Goal: Task Accomplishment & Management: Complete application form

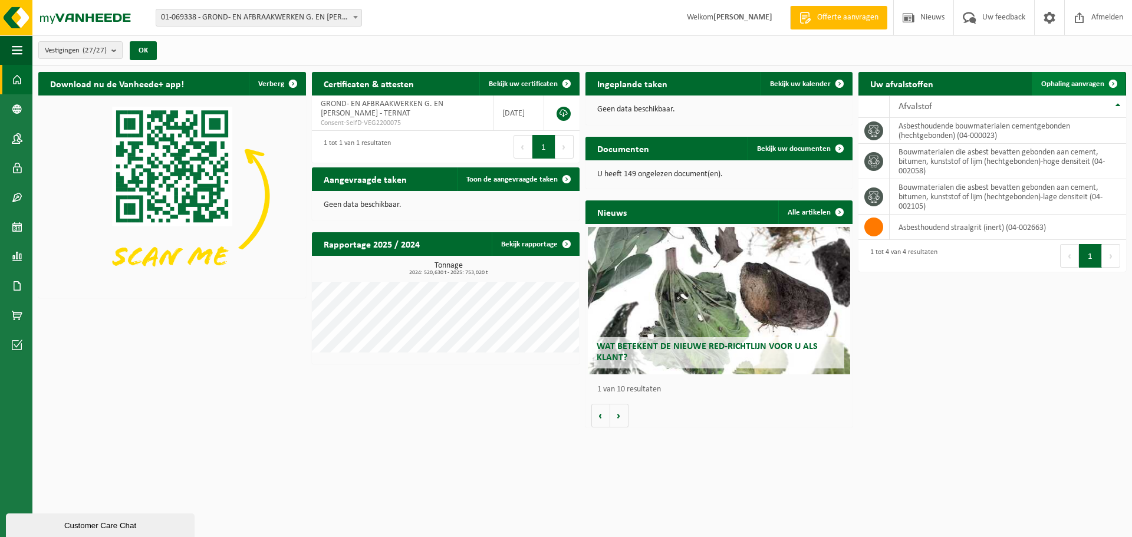
click at [1086, 81] on span "Ophaling aanvragen" at bounding box center [1072, 84] width 63 height 8
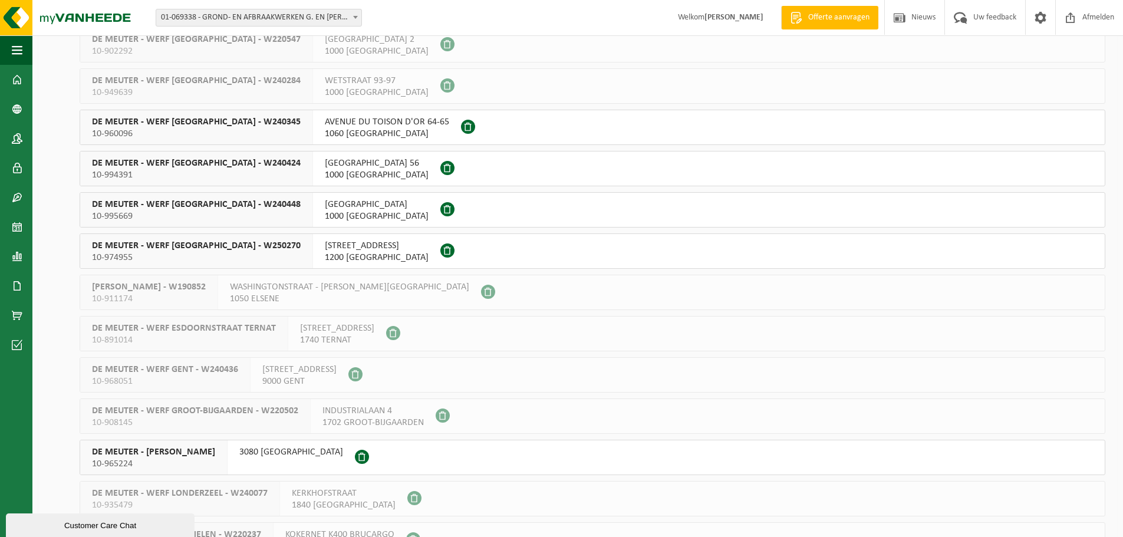
scroll to position [321, 0]
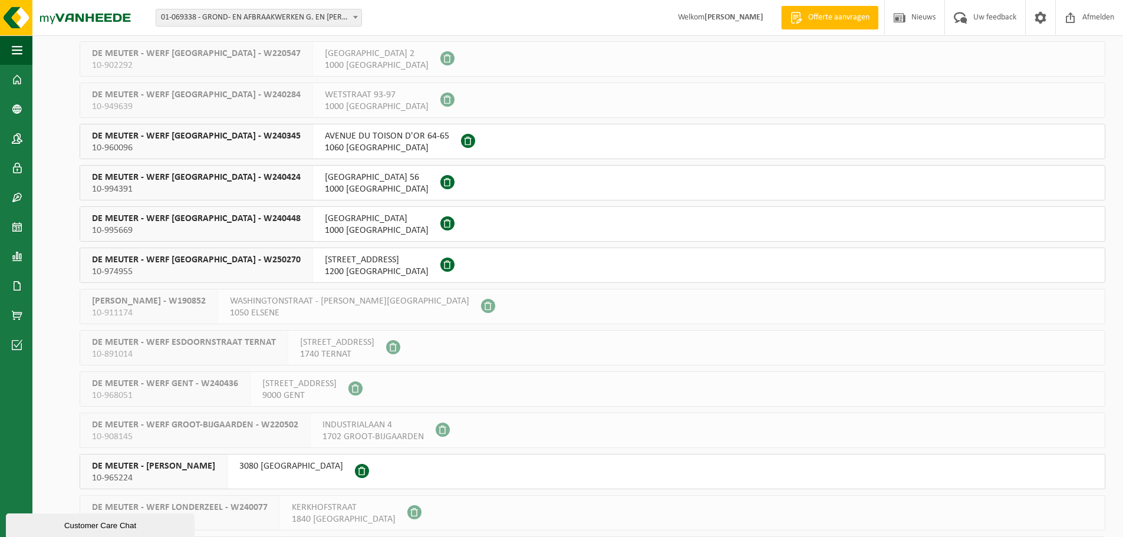
click at [209, 218] on span "DE MEUTER - WERF BRUSSEL - W240448" at bounding box center [196, 219] width 209 height 12
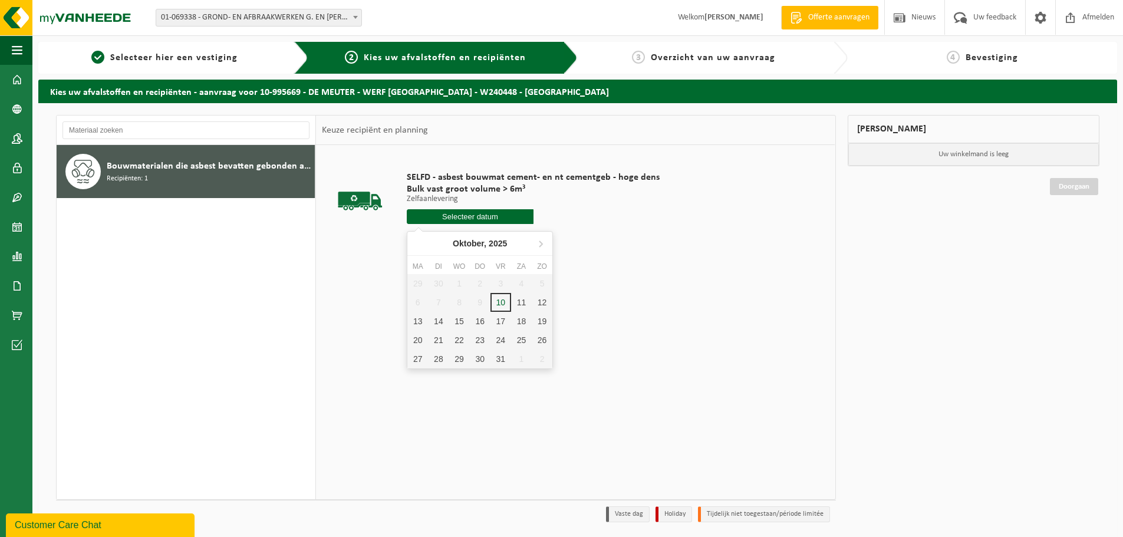
click at [481, 217] on input "text" at bounding box center [470, 216] width 127 height 15
click at [454, 323] on div "15" at bounding box center [459, 321] width 21 height 19
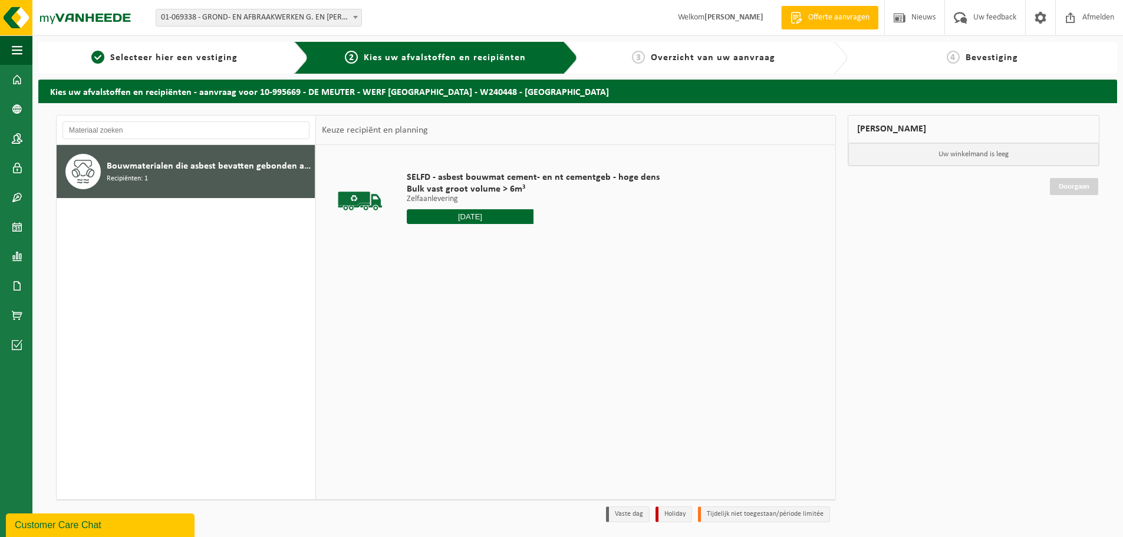
type input "Van 2025-10-15"
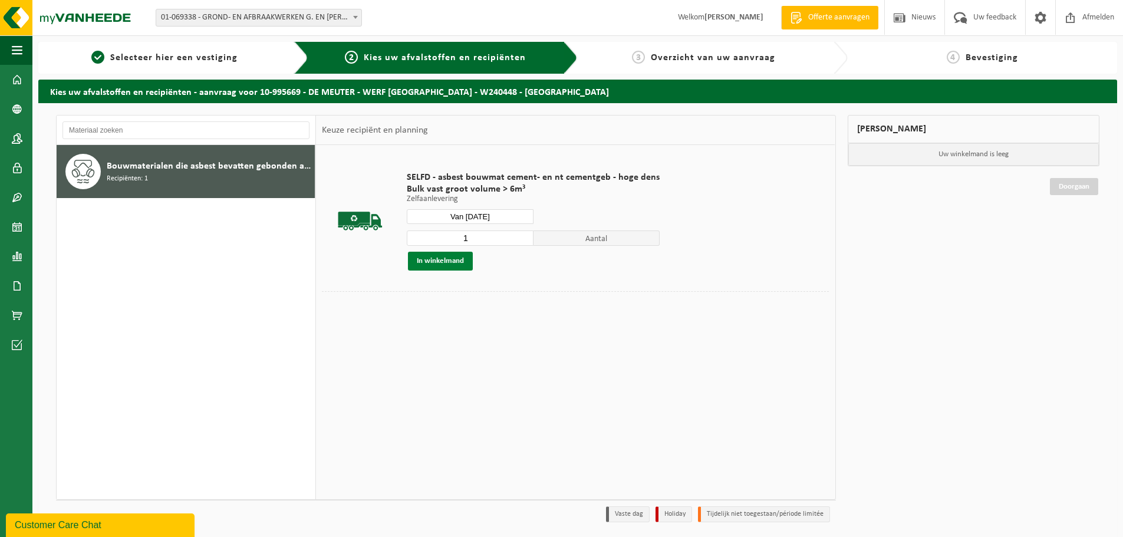
click at [433, 262] on button "In winkelmand" at bounding box center [440, 261] width 65 height 19
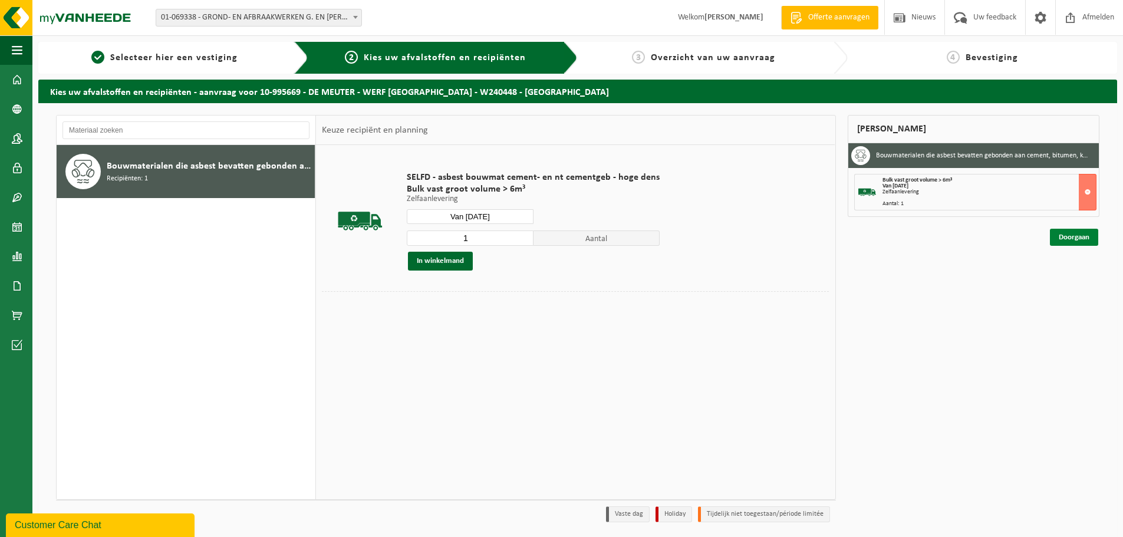
click at [1076, 236] on link "Doorgaan" at bounding box center [1074, 237] width 48 height 17
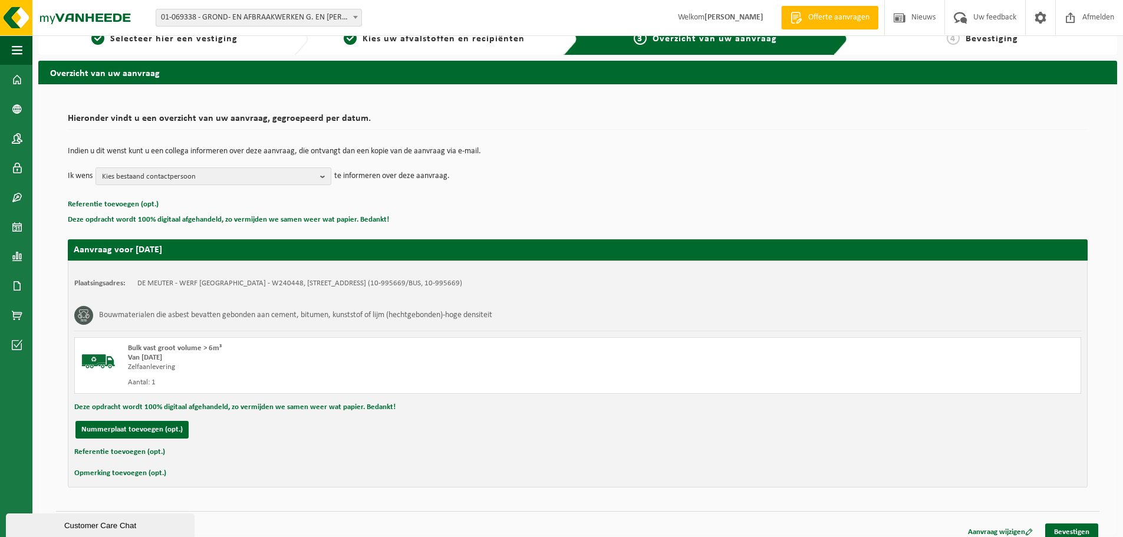
scroll to position [29, 0]
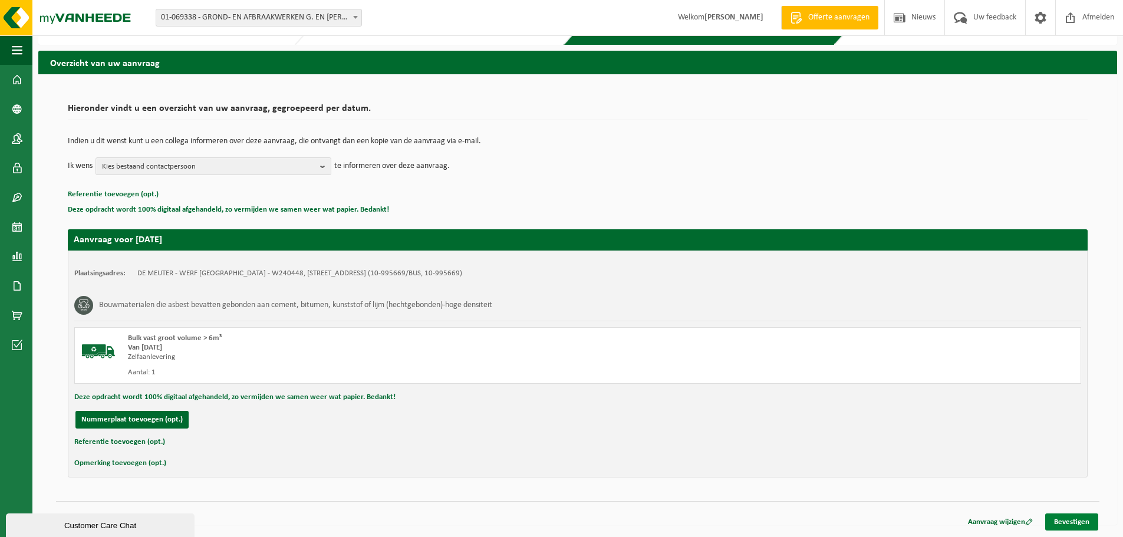
click at [1069, 526] on link "Bevestigen" at bounding box center [1071, 521] width 53 height 17
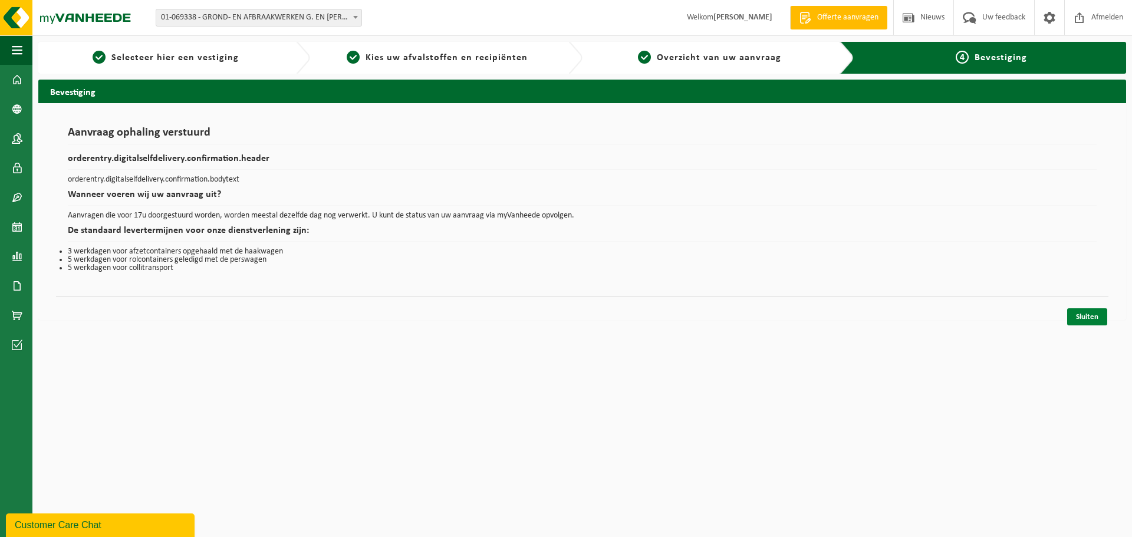
click at [1083, 317] on link "Sluiten" at bounding box center [1087, 316] width 40 height 17
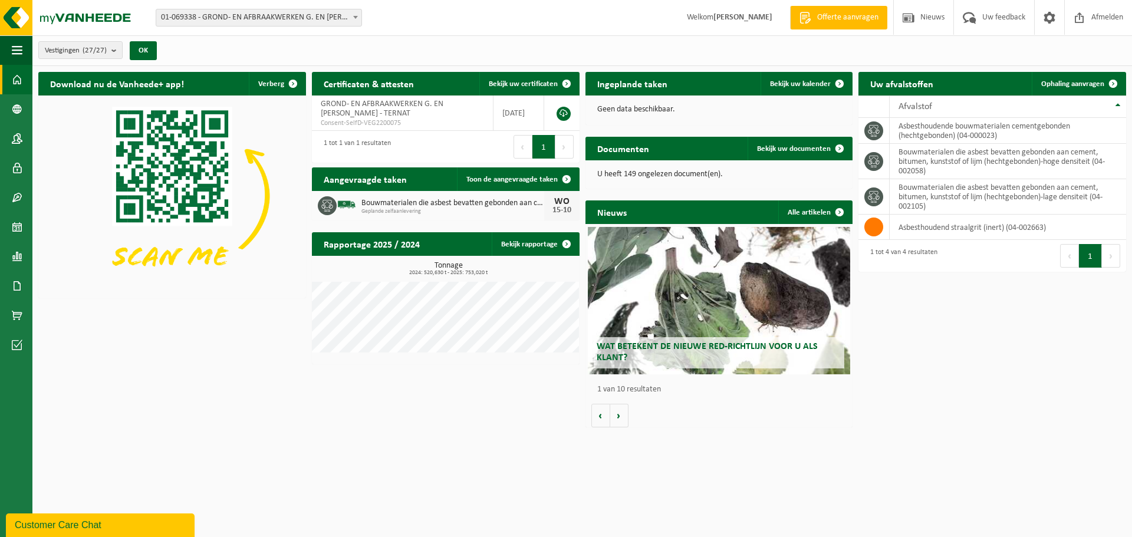
click at [93, 380] on div "Download nu de Vanheede+ app! Verberg Certificaten & attesten Bekijk uw certifi…" at bounding box center [581, 249] width 1093 height 367
click at [1047, 81] on span "Ophaling aanvragen" at bounding box center [1072, 84] width 63 height 8
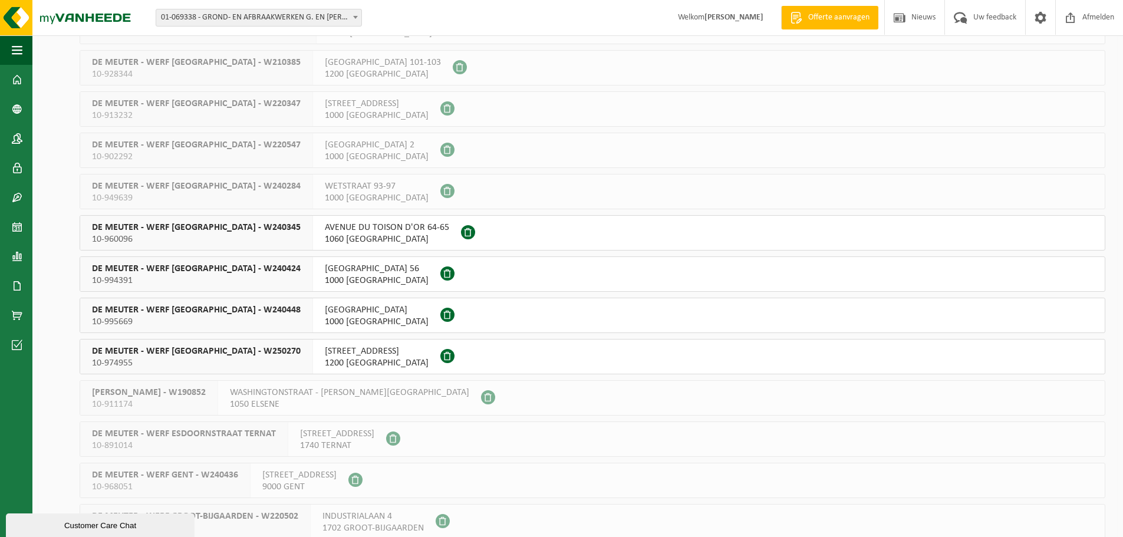
scroll to position [236, 0]
